Goal: Information Seeking & Learning: Learn about a topic

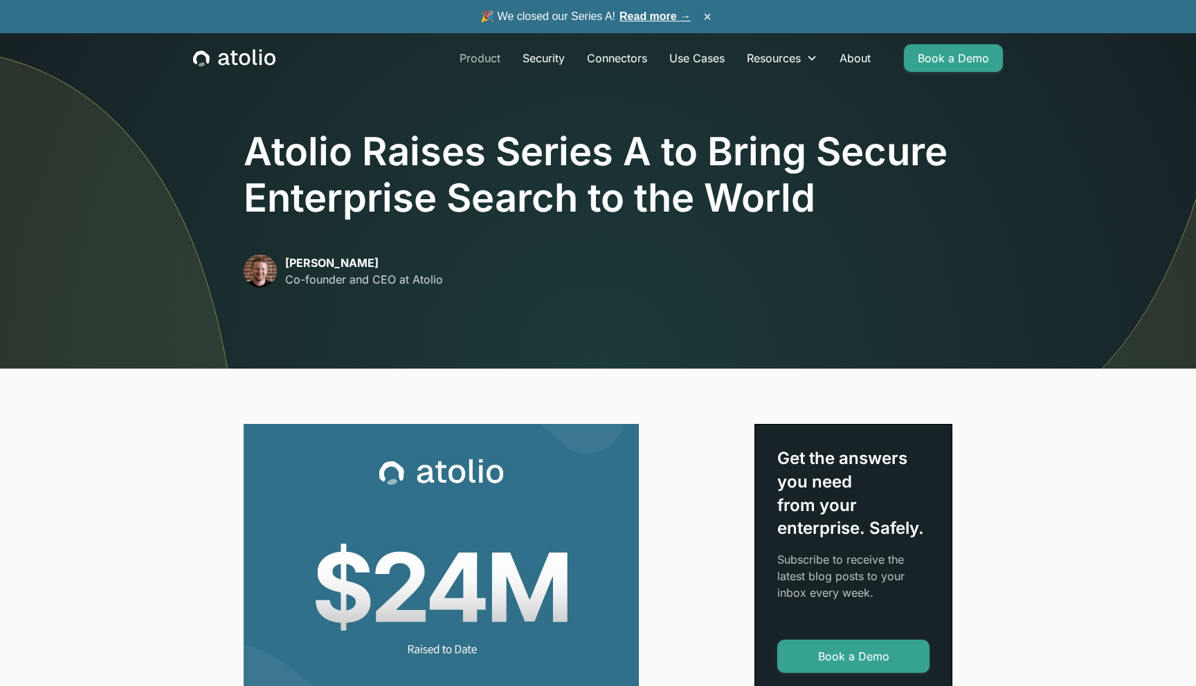
click at [482, 56] on link "Product" at bounding box center [479, 58] width 63 height 28
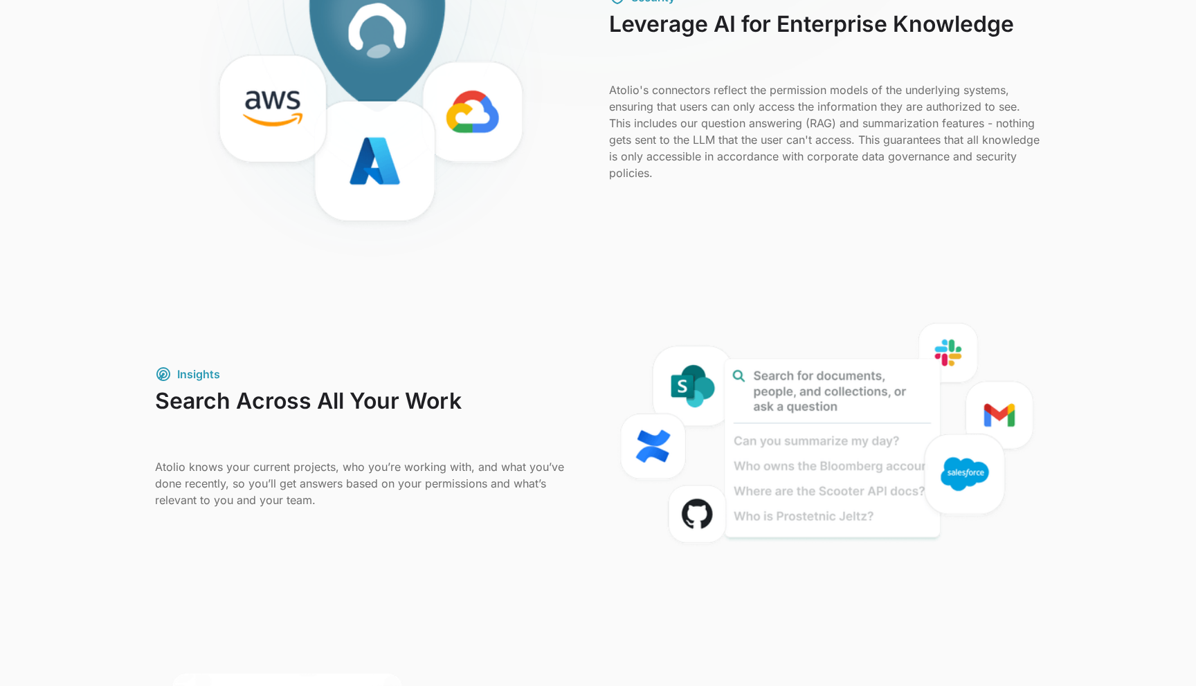
scroll to position [322, 0]
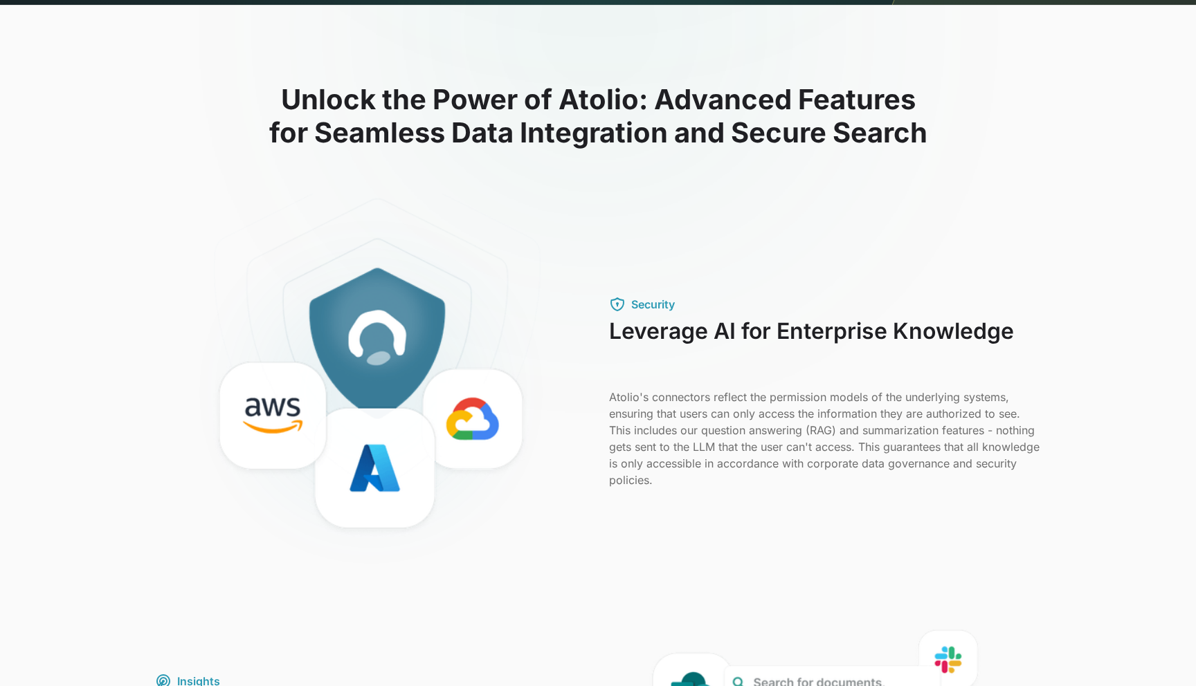
click at [667, 337] on h3 "Leverage AI for Enterprise Knowledge" at bounding box center [825, 345] width 432 height 54
click at [744, 459] on p "Atolio's connectors reflect the permission models of the underlying systems, en…" at bounding box center [825, 439] width 432 height 100
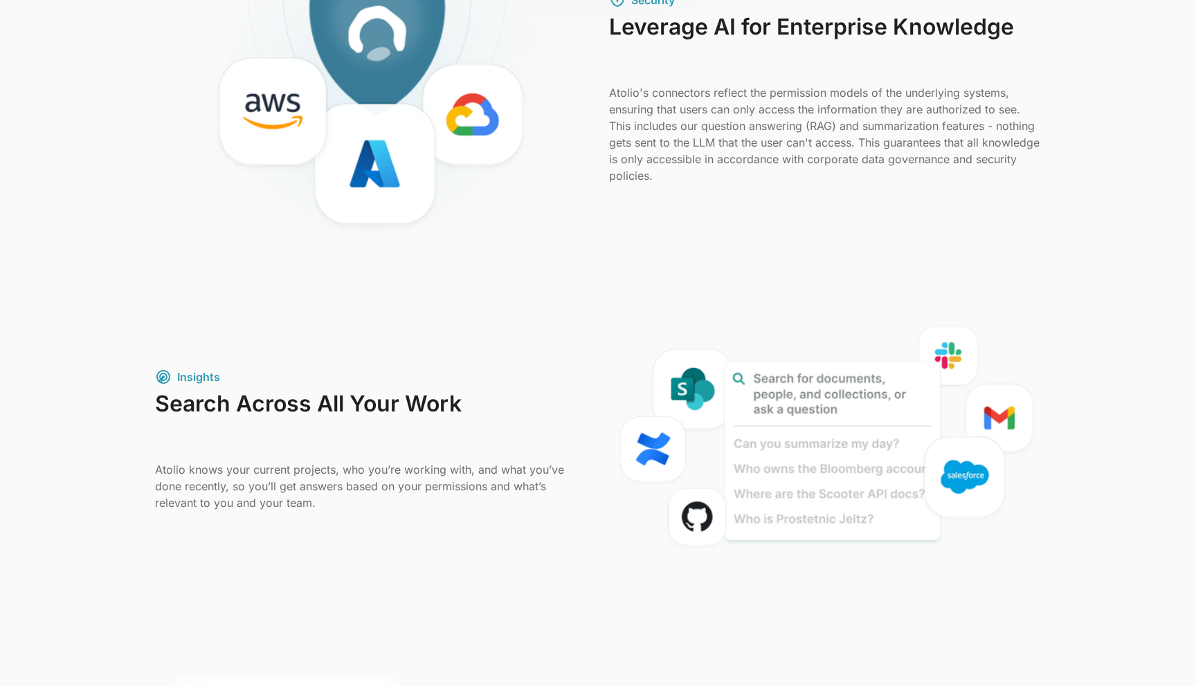
scroll to position [0, 0]
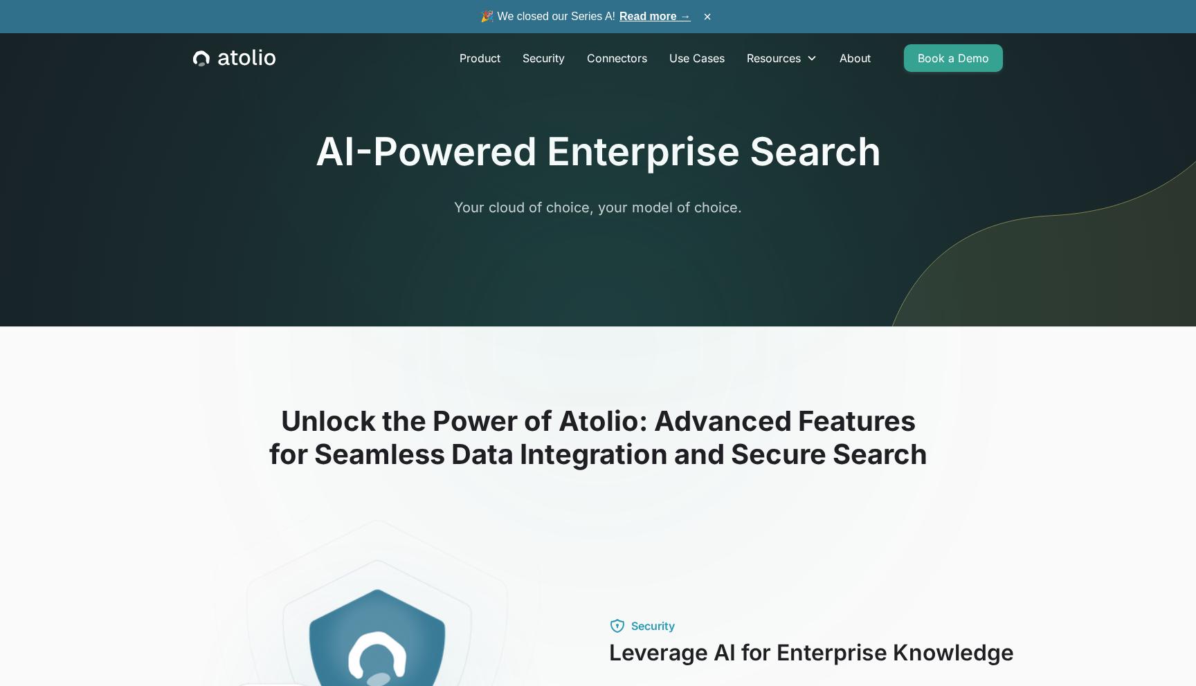
click at [651, 19] on link "Read more →" at bounding box center [654, 16] width 71 height 12
